Goal: Information Seeking & Learning: Find specific fact

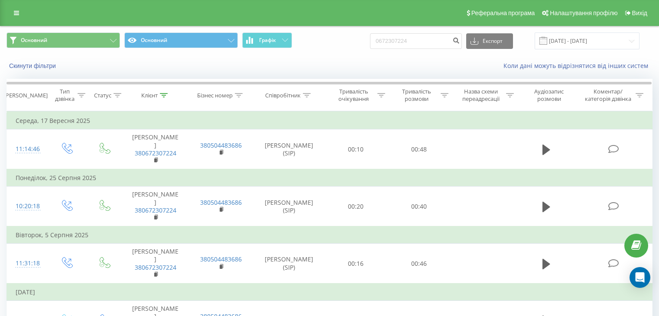
click at [17, 16] on icon at bounding box center [16, 13] width 5 height 6
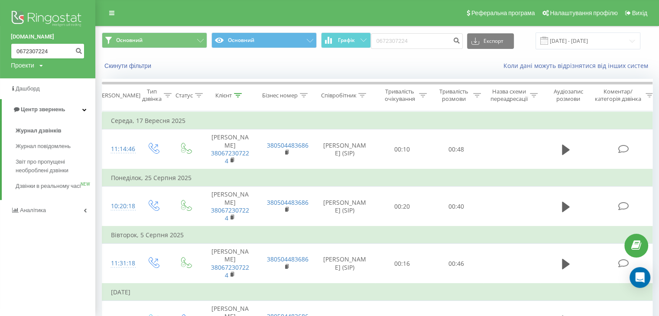
drag, startPoint x: 57, startPoint y: 52, endPoint x: 0, endPoint y: 46, distance: 57.6
click at [0, 46] on div "uts.ua 0672307224 Проекти uts.ua" at bounding box center [47, 39] width 95 height 78
paste input "380987031765"
click at [20, 50] on input "380987031765" at bounding box center [48, 51] width 74 height 16
click at [19, 49] on input "380987031765" at bounding box center [48, 51] width 74 height 16
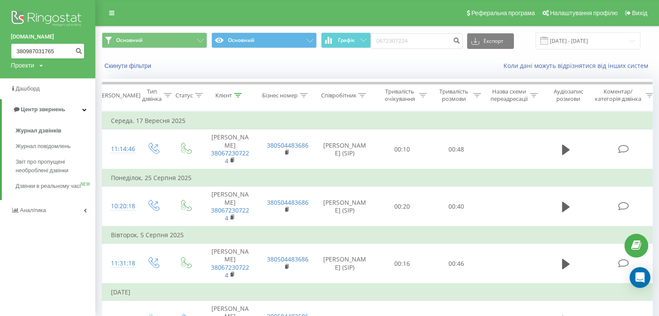
click at [21, 49] on input "380987031765" at bounding box center [48, 51] width 74 height 16
type input "0987031765"
click at [77, 52] on icon "submit" at bounding box center [78, 49] width 7 height 5
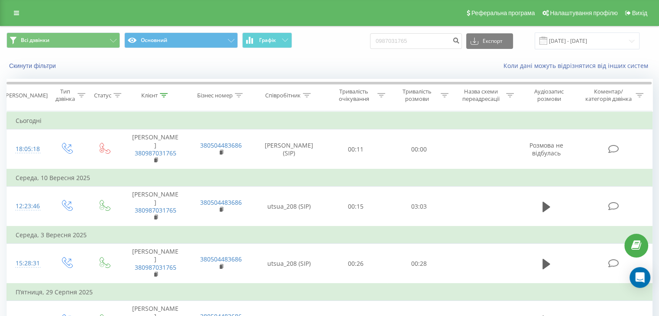
click at [26, 16] on div "Реферальна програма Налаштування профілю Вихід" at bounding box center [329, 13] width 659 height 26
click at [17, 14] on icon at bounding box center [16, 13] width 5 height 6
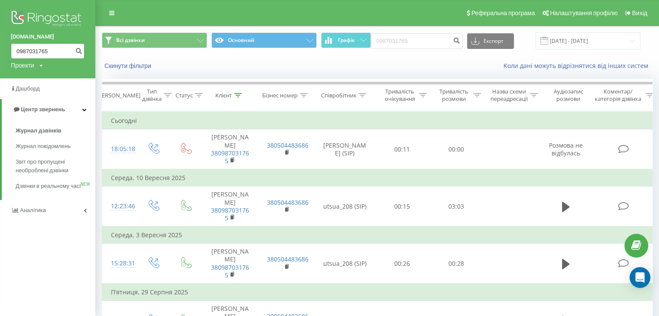
drag, startPoint x: 51, startPoint y: 54, endPoint x: 0, endPoint y: 44, distance: 51.7
click at [0, 44] on div "[DOMAIN_NAME] 0987031765 Проекти [DOMAIN_NAME]" at bounding box center [47, 39] width 95 height 78
paste input "380683814546"
click at [23, 43] on input "380683814546" at bounding box center [48, 51] width 74 height 16
type input "30683814546"
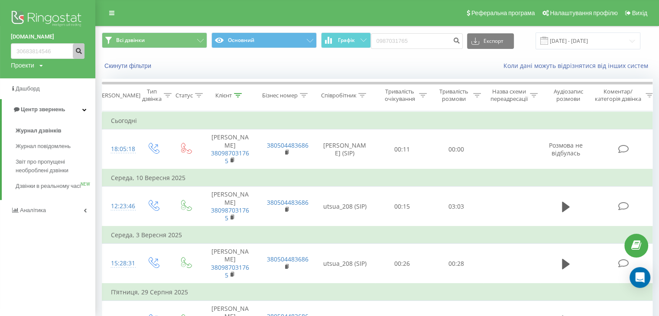
drag, startPoint x: 75, startPoint y: 54, endPoint x: 70, endPoint y: 54, distance: 5.2
click at [70, 54] on form "30683814546" at bounding box center [48, 51] width 74 height 16
drag, startPoint x: 55, startPoint y: 47, endPoint x: 62, endPoint y: 47, distance: 6.9
click at [49, 47] on form "30683814546" at bounding box center [48, 51] width 74 height 16
drag, startPoint x: 56, startPoint y: 49, endPoint x: 62, endPoint y: 50, distance: 6.3
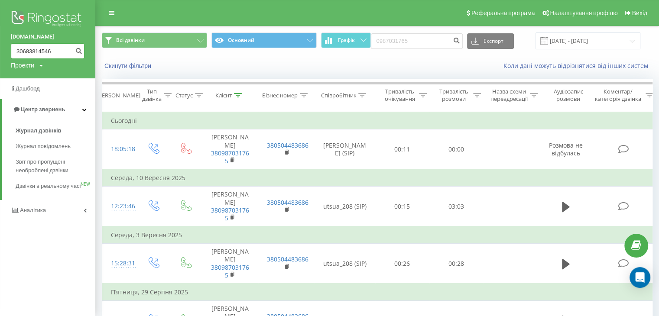
click at [56, 49] on input "30683814546" at bounding box center [48, 51] width 74 height 16
drag, startPoint x: 28, startPoint y: 51, endPoint x: 10, endPoint y: 50, distance: 18.2
click at [0, 52] on div "[DOMAIN_NAME] 30683814546 Проекти [DOMAIN_NAME]" at bounding box center [47, 39] width 95 height 78
paste input "8"
click at [23, 51] on input "380683814546" at bounding box center [48, 51] width 74 height 16
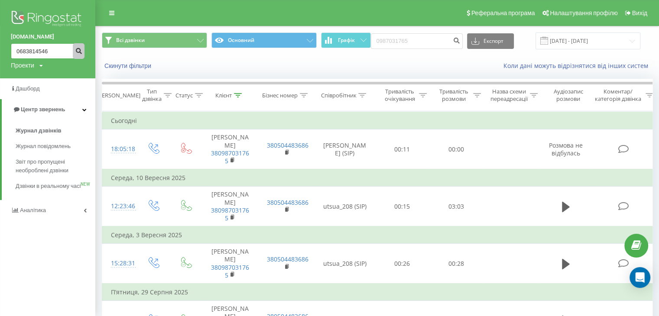
type input "0683814546"
click at [79, 54] on button "submit" at bounding box center [79, 51] width 12 height 16
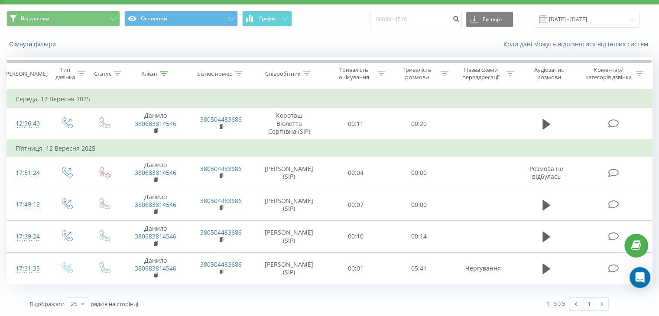
scroll to position [23, 0]
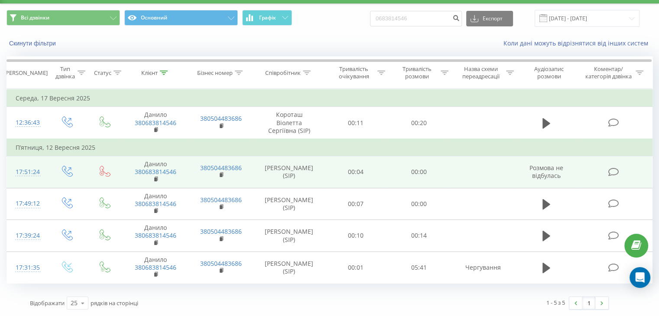
click at [298, 179] on td "Бакуменко Богдан Сергійович (SIP)" at bounding box center [289, 172] width 71 height 32
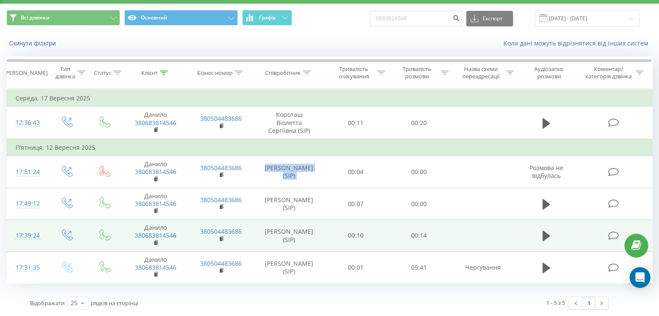
copy td "Бакуменко Богдан Сергійович (SIP)"
